Goal: Check status

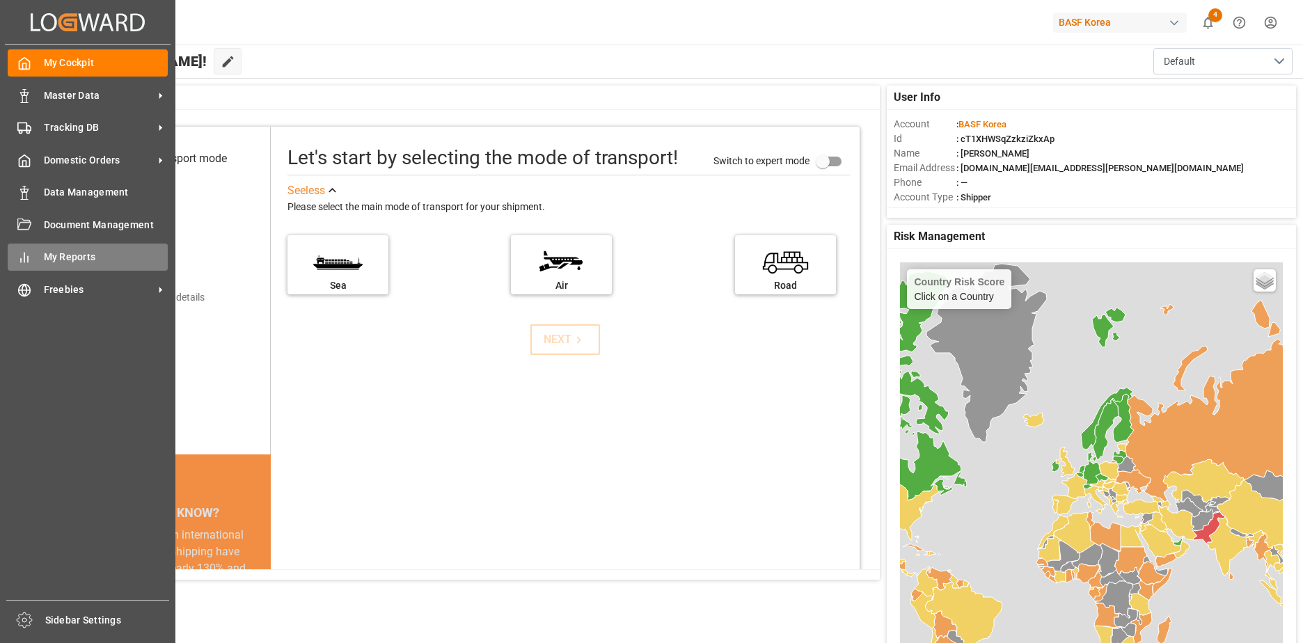
click at [38, 257] on div "My Reports My Reports" at bounding box center [88, 257] width 160 height 27
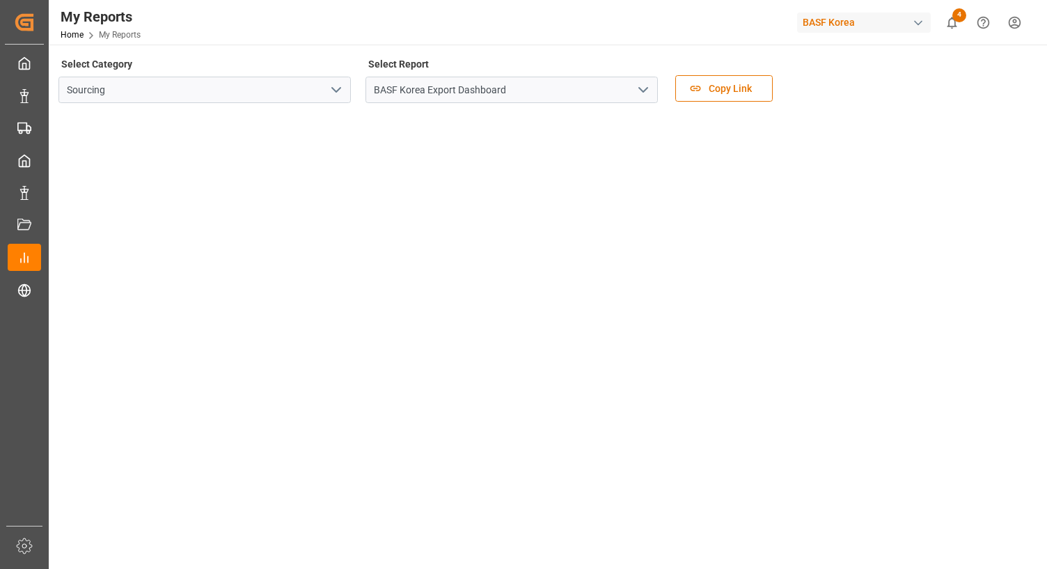
click at [1019, 65] on div "Select Category Sourcing Select Report BASF [GEOGRAPHIC_DATA] Export Dashboard …" at bounding box center [546, 83] width 976 height 58
click at [1007, 75] on div "Select Category Sourcing Select Report BASF [GEOGRAPHIC_DATA] Export Dashboard …" at bounding box center [546, 83] width 976 height 58
click at [174, 43] on div "My Reports Home My Reports BASF [GEOGRAPHIC_DATA] 4 Notifications Only show unr…" at bounding box center [543, 22] width 1008 height 45
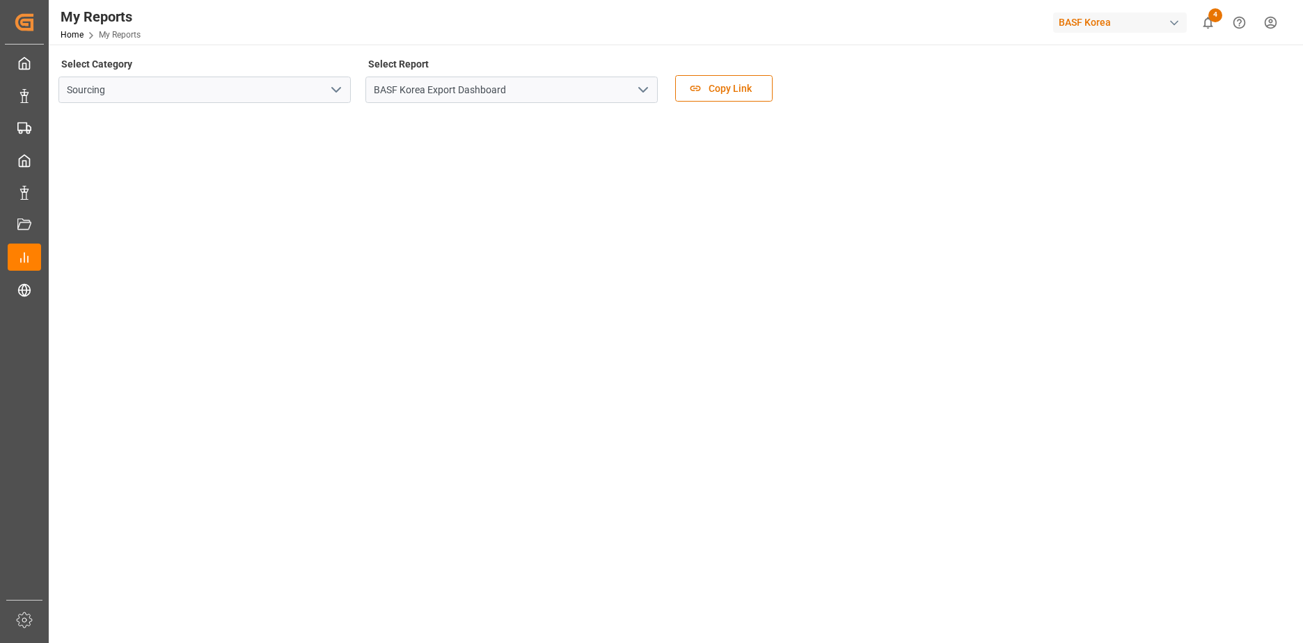
click at [1088, 174] on tableau-viz at bounding box center [675, 646] width 1230 height 1065
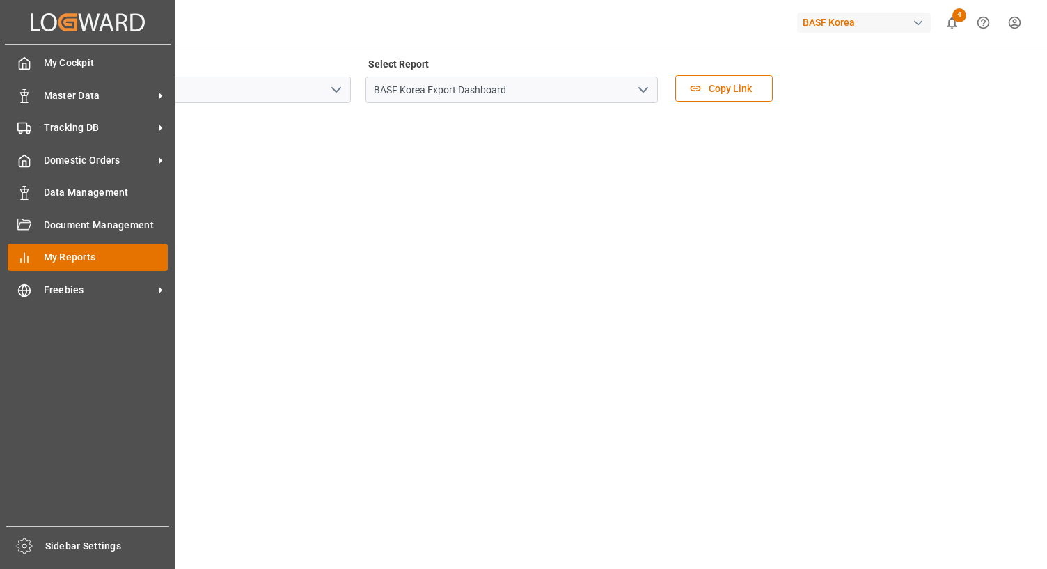
click at [31, 258] on icon at bounding box center [24, 258] width 14 height 14
click at [136, 261] on span "My Reports" at bounding box center [106, 257] width 125 height 15
